Goal: Find contact information: Find contact information

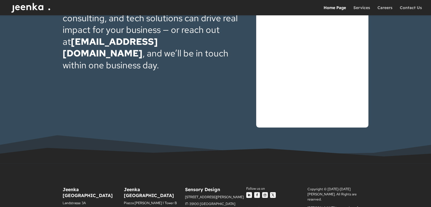
scroll to position [1718, 0]
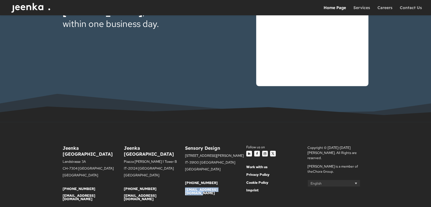
drag, startPoint x: 228, startPoint y: 175, endPoint x: 185, endPoint y: 173, distance: 43.1
click at [185, 188] on p "[EMAIL_ADDRESS][DOMAIN_NAME]" at bounding box center [215, 191] width 61 height 7
copy link "[EMAIL_ADDRESS][DOMAIN_NAME]"
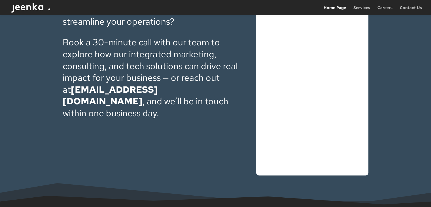
scroll to position [1628, 0]
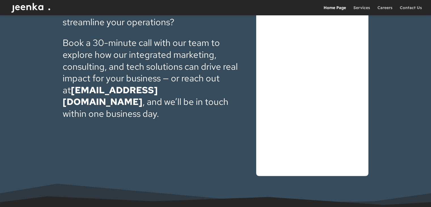
drag, startPoint x: 115, startPoint y: 73, endPoint x: 124, endPoint y: 88, distance: 17.4
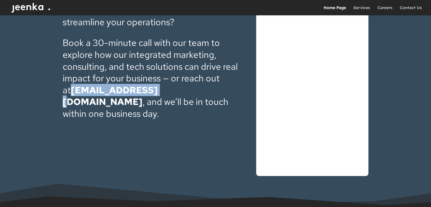
drag, startPoint x: 124, startPoint y: 88, endPoint x: 142, endPoint y: 77, distance: 20.7
click at [142, 77] on div "Let’s talk Digital Growth Ready to elevate your digital strategy or streamline …" at bounding box center [215, 83] width 431 height 257
copy link "[EMAIL_ADDRESS][DOMAIN_NAME]"
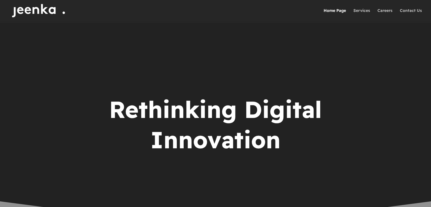
scroll to position [1628, 0]
